Goal: Task Accomplishment & Management: Use online tool/utility

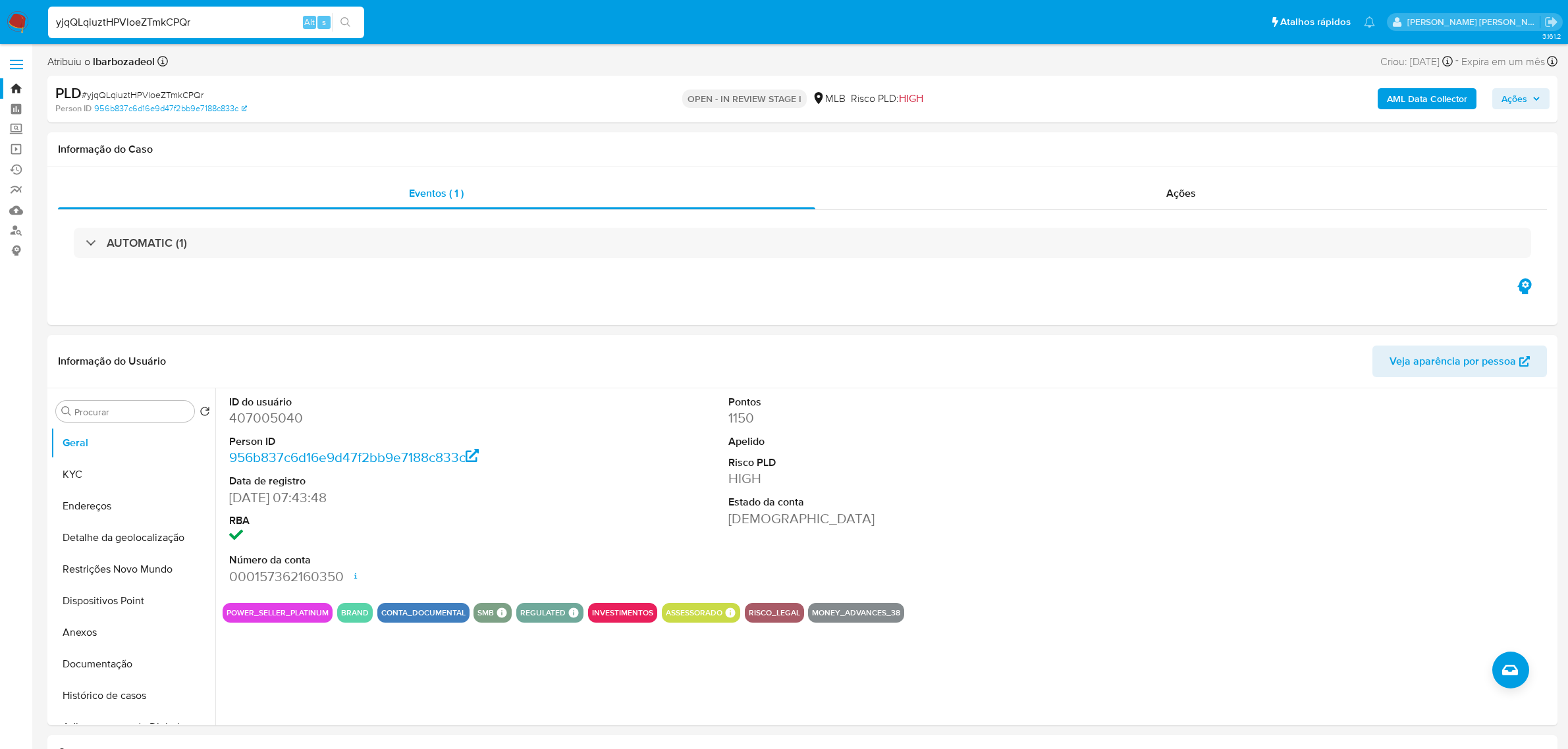
select select "10"
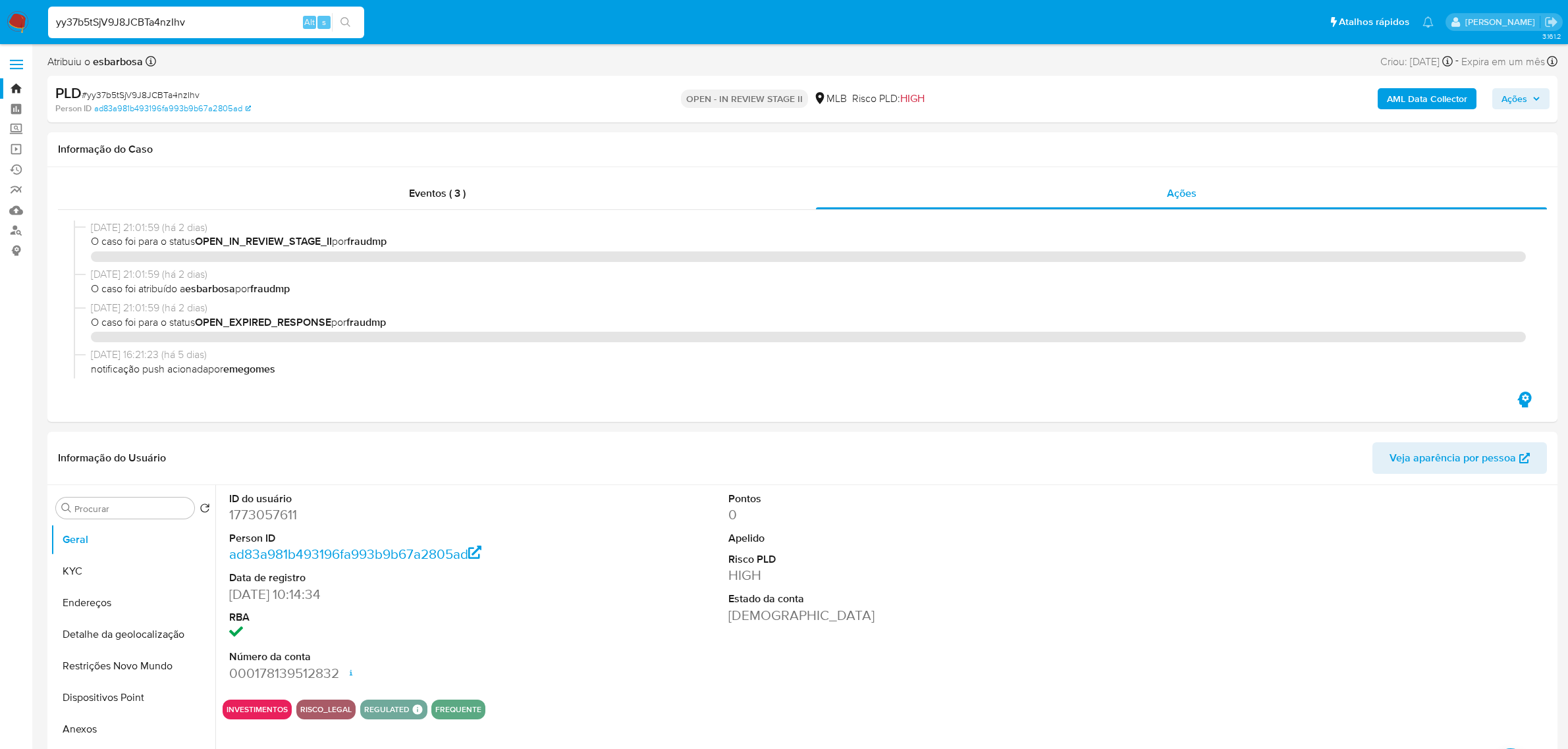
select select "10"
type input "RS327PwlvzQUxmGXZz0m815O"
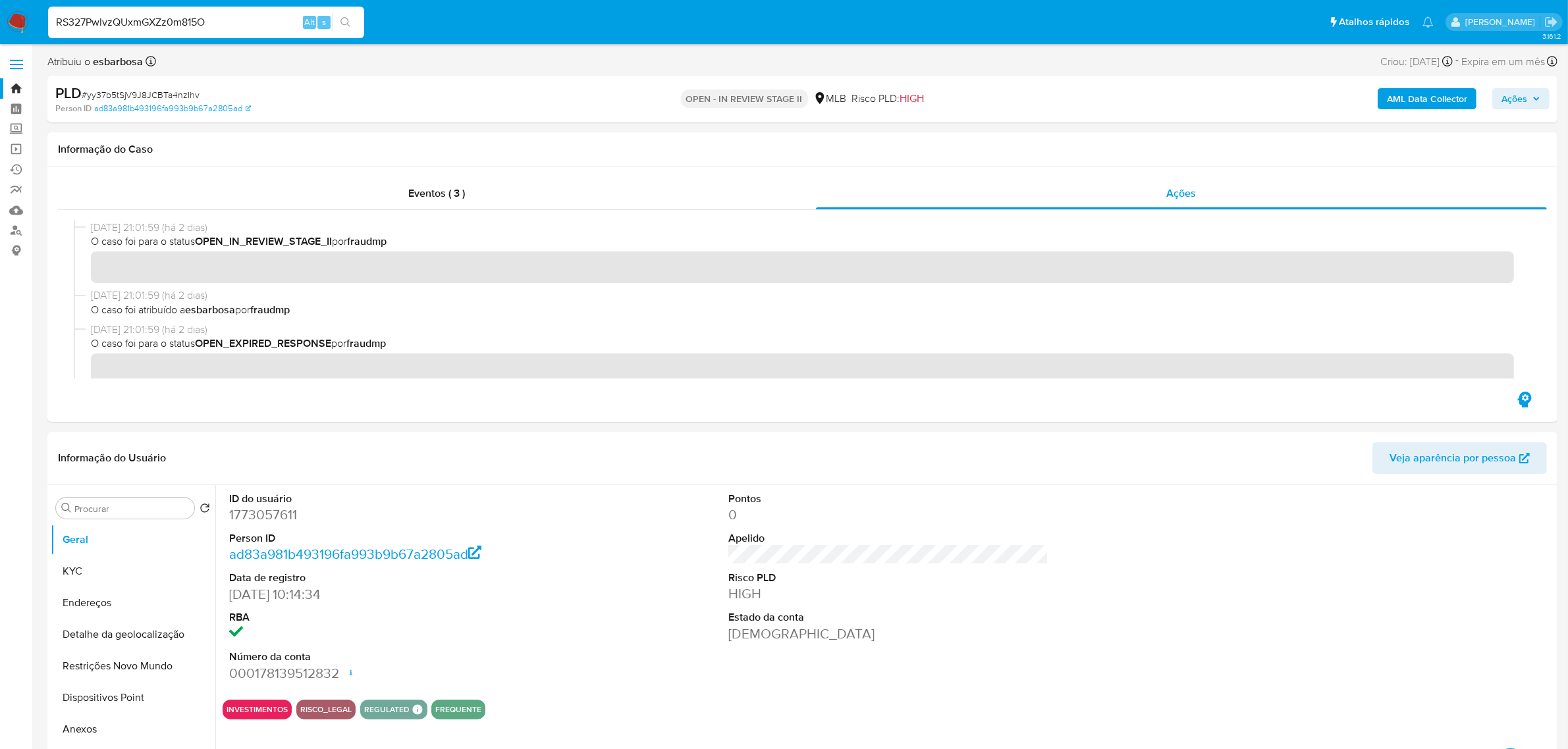
drag, startPoint x: 247, startPoint y: 18, endPoint x: -48, endPoint y: 16, distance: 295.0
type input "RS327PwlvzQUxmGXZz0m815O"
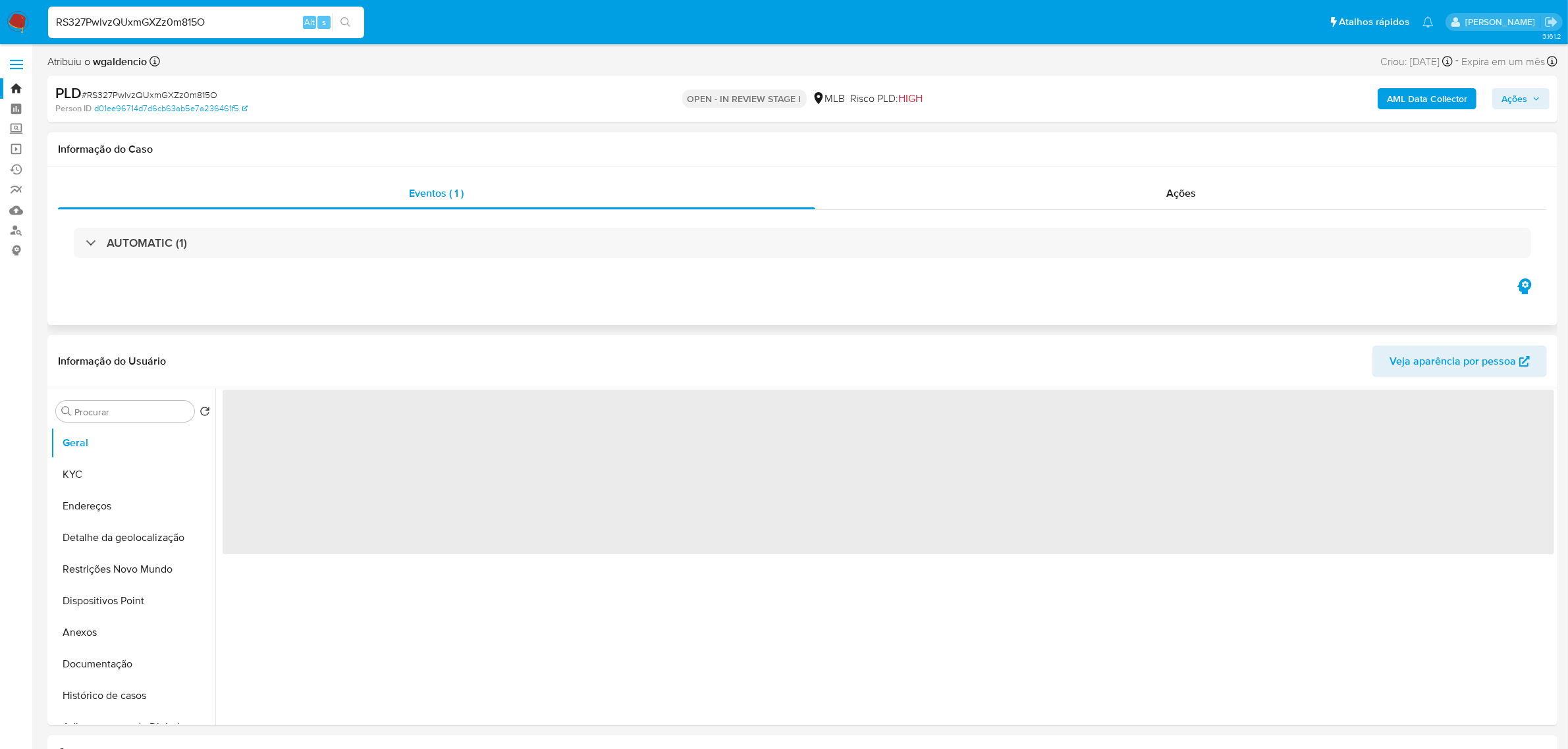
select select "10"
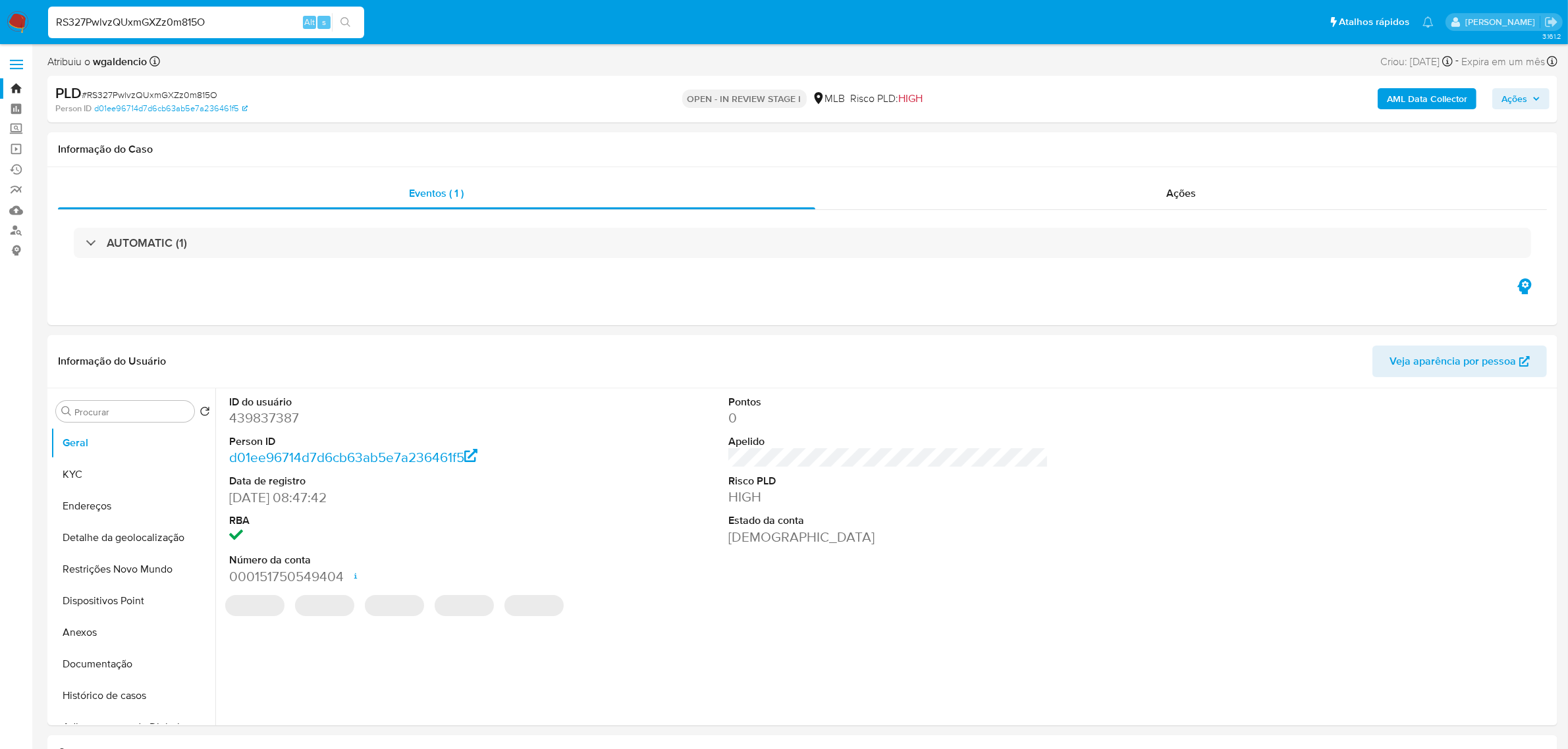
scroll to position [247, 0]
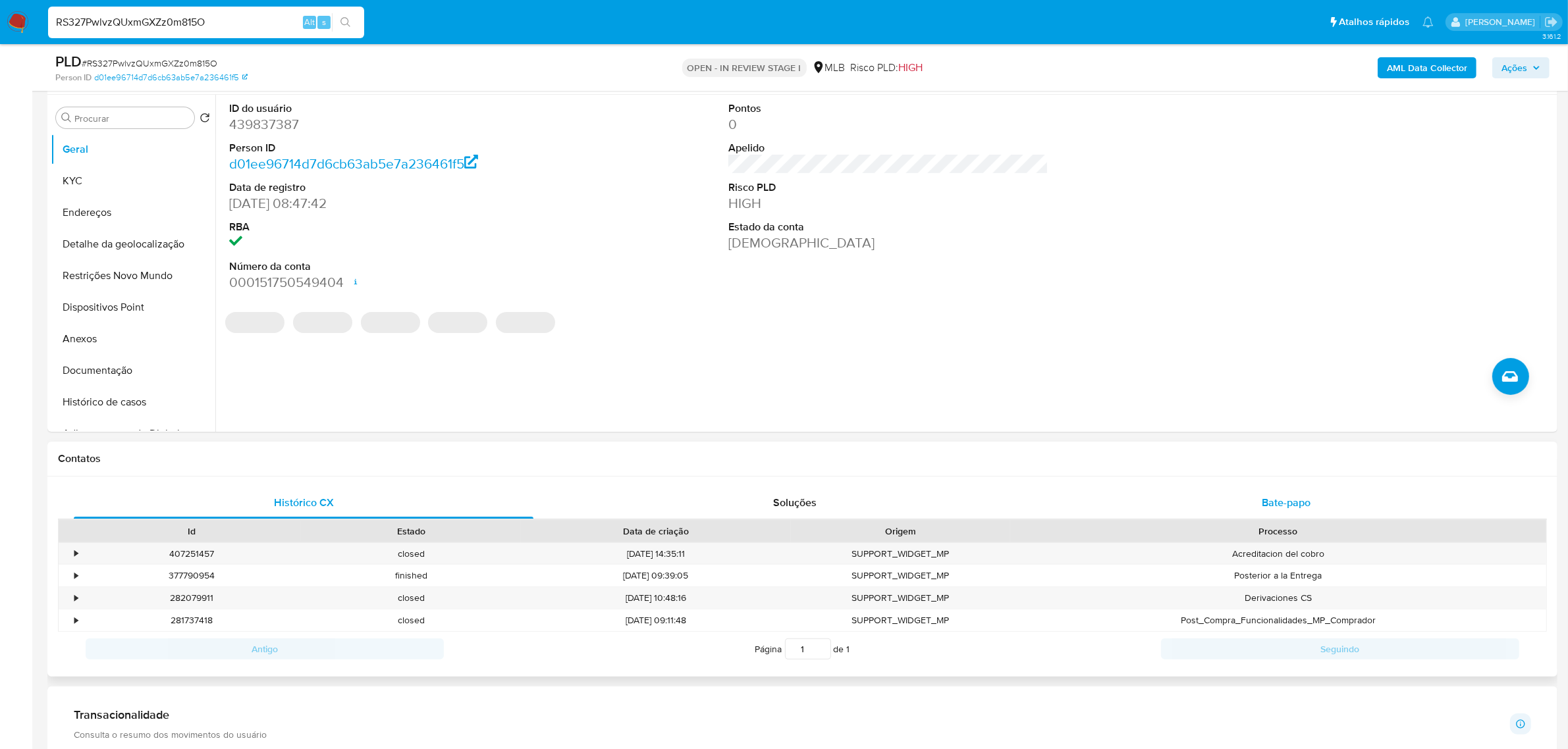
click at [1301, 512] on div "Bate-papo" at bounding box center [1286, 503] width 460 height 32
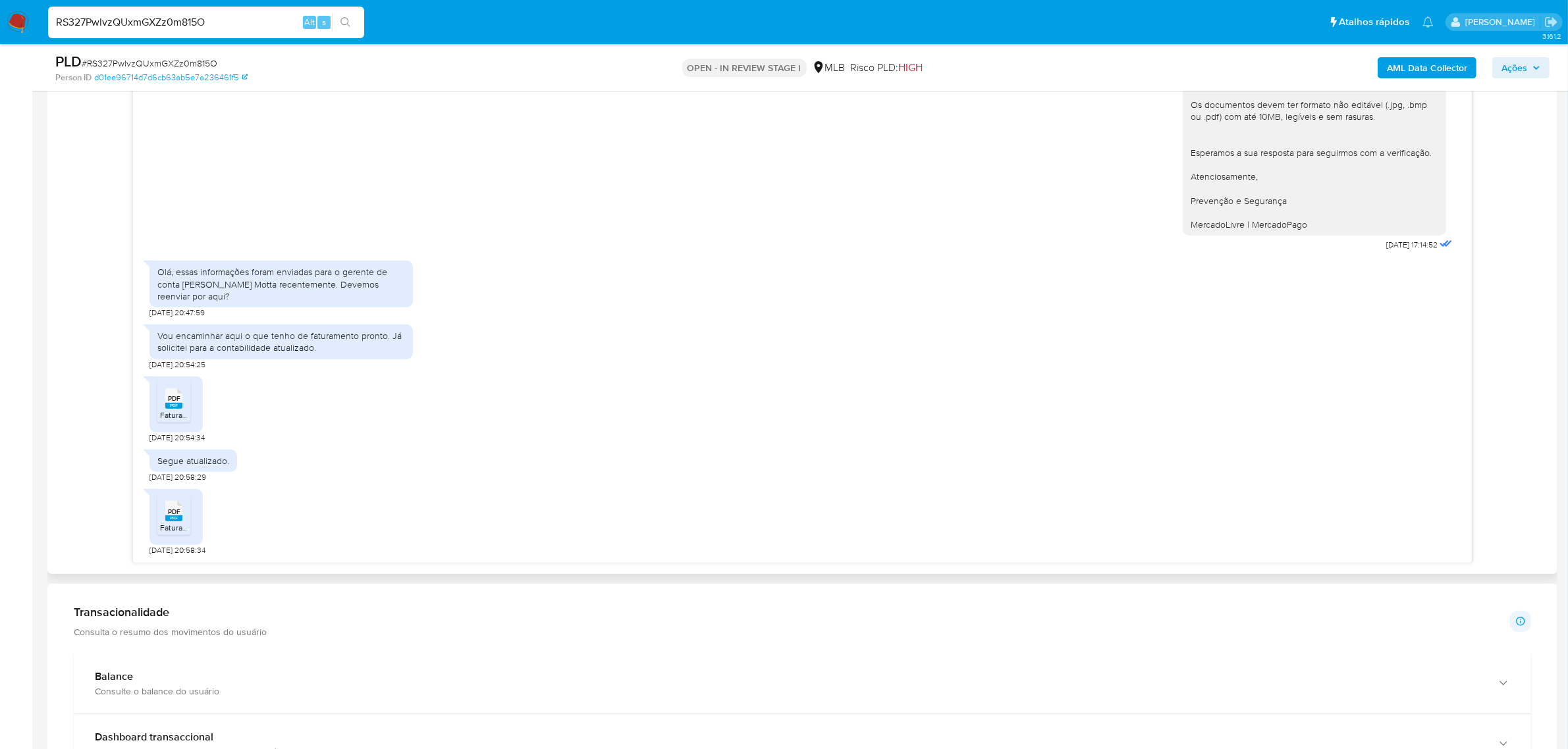
scroll to position [740, 0]
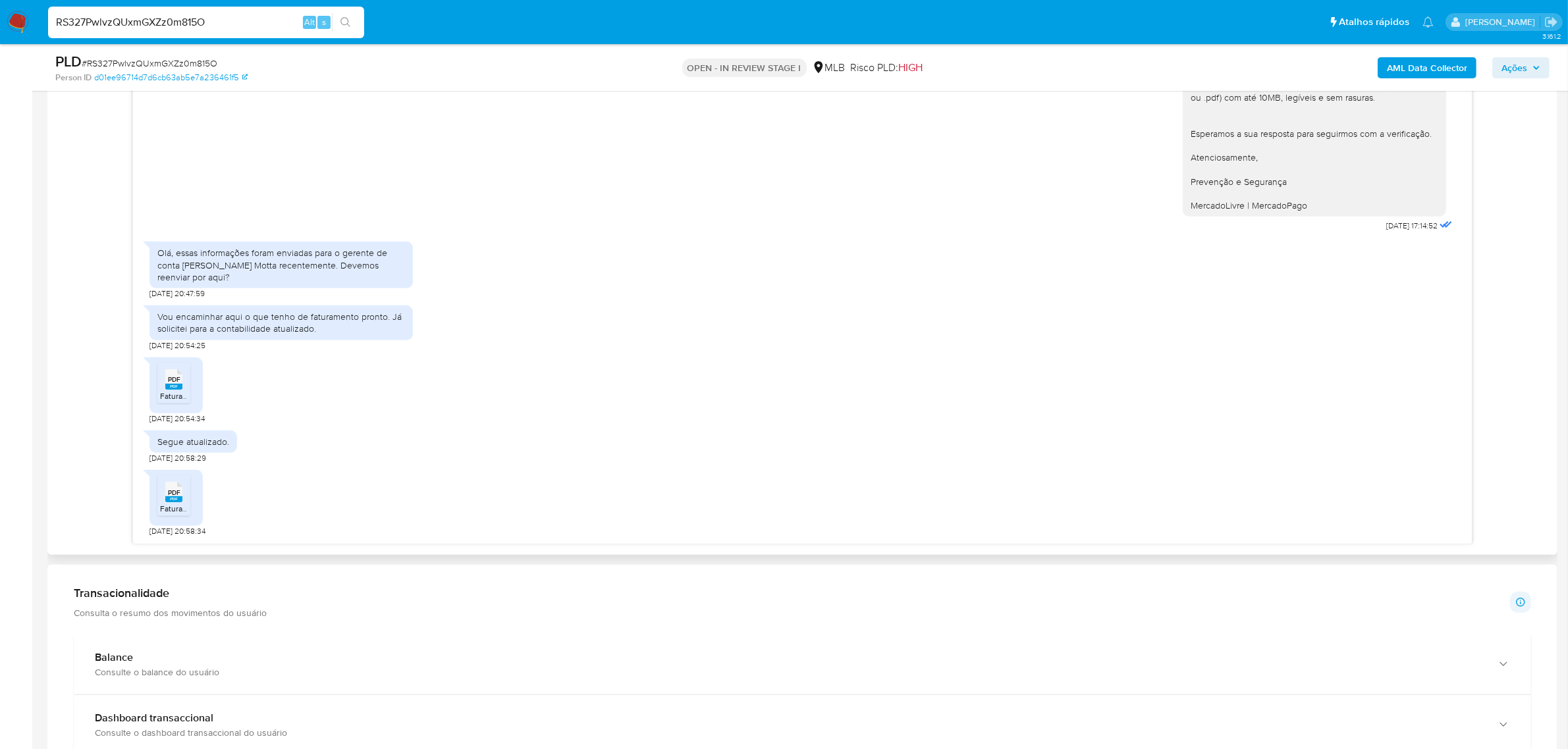
click at [185, 389] on div "PDF PDF" at bounding box center [174, 378] width 28 height 26
